Goal: Task Accomplishment & Management: Use online tool/utility

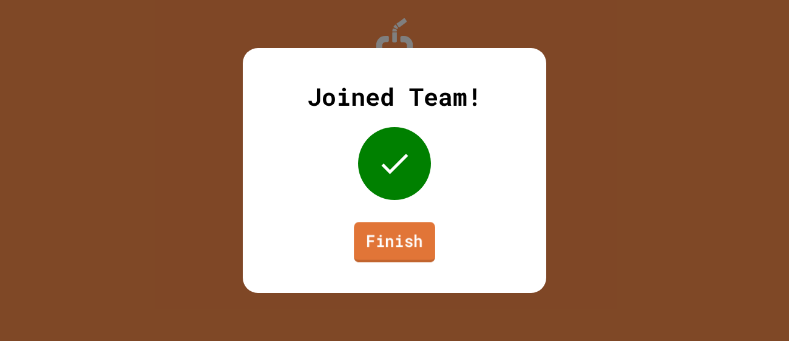
click at [367, 242] on link "Finish" at bounding box center [394, 242] width 81 height 40
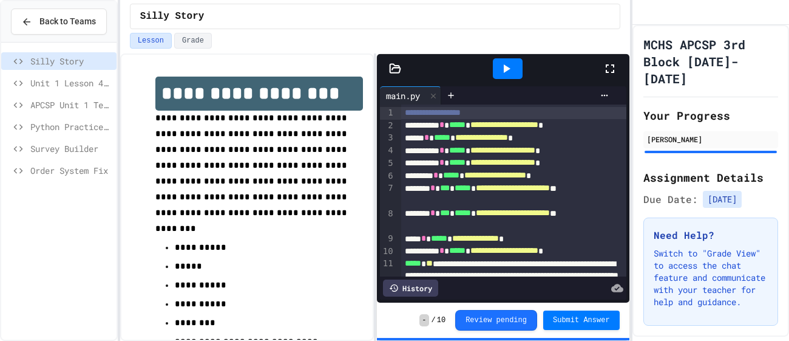
click at [72, 106] on span "APCSP Unit 1 Test - Programming Question" at bounding box center [70, 104] width 81 height 13
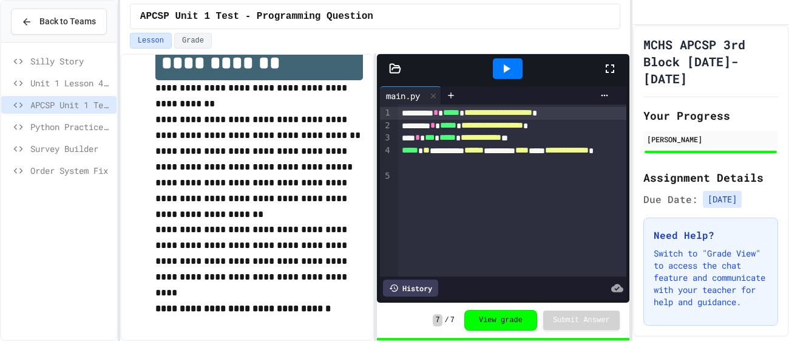
scroll to position [34, 0]
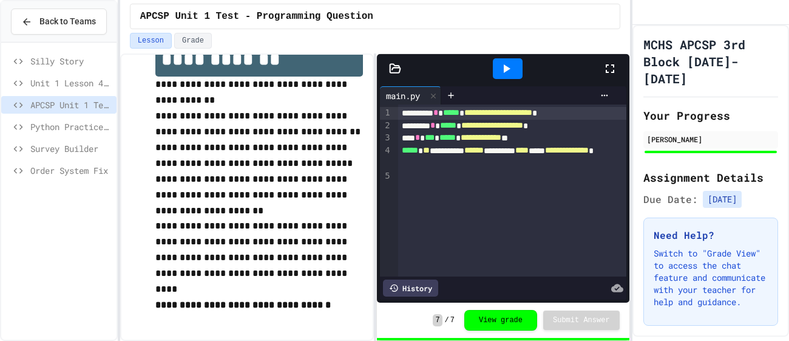
click at [511, 65] on icon at bounding box center [506, 68] width 15 height 15
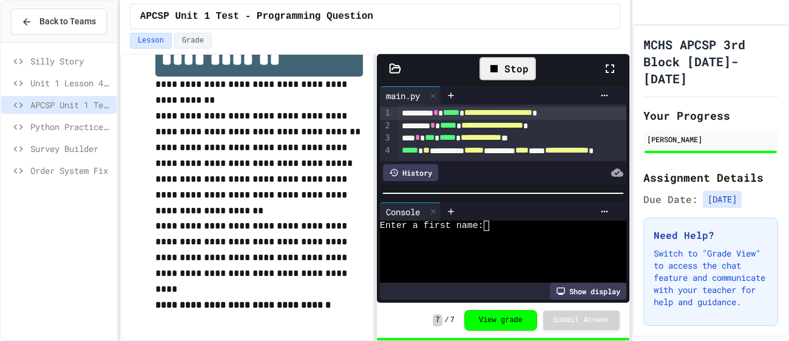
click at [492, 230] on textarea "Terminal input" at bounding box center [491, 225] width 5 height 10
type textarea "*"
